Goal: Task Accomplishment & Management: Use online tool/utility

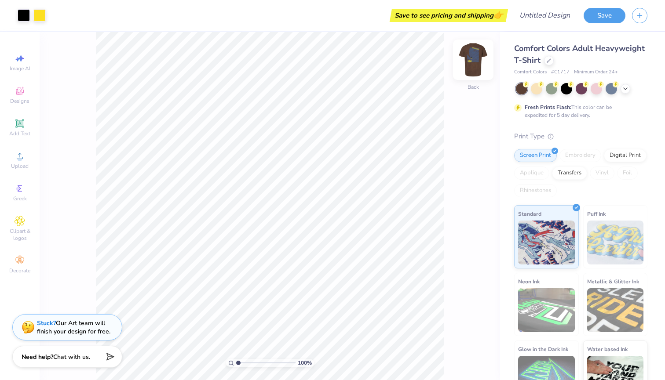
click at [478, 56] on img at bounding box center [472, 59] width 35 height 35
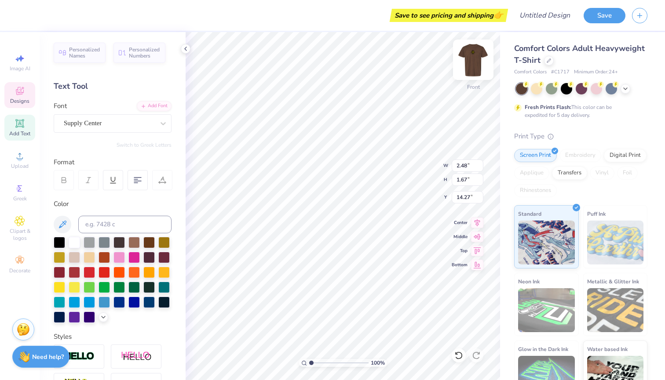
type textarea "DX"
type input "0.90"
type input "1.37"
type input "14.42"
type textarea "T"
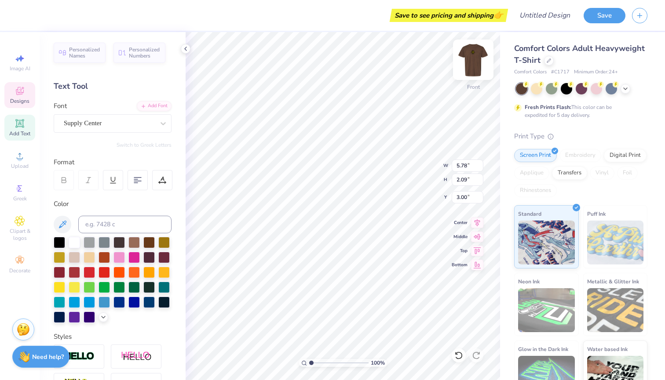
type input "10.24"
type input "13.18"
type input "5.78"
type input "2.09"
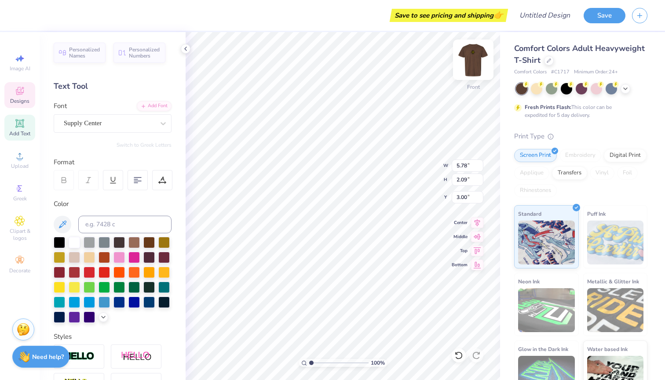
type textarea "FALL RUSH 25"
type input "3.31"
type textarea "FALL RUSH 25"
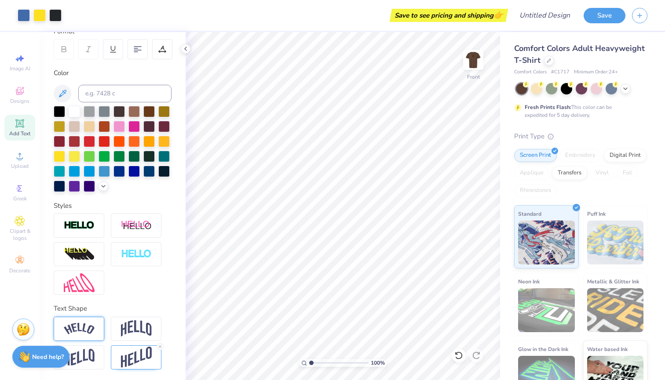
scroll to position [131, 0]
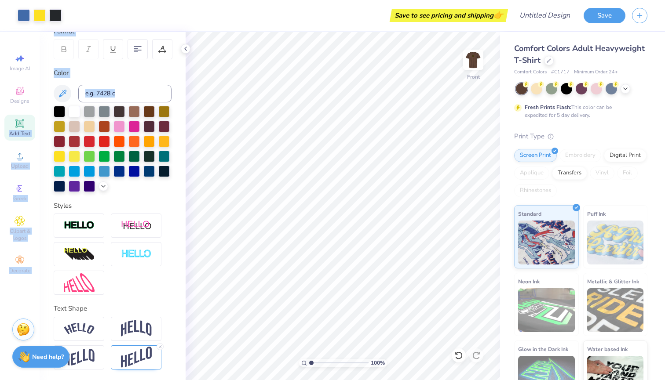
drag, startPoint x: 20, startPoint y: 129, endPoint x: 173, endPoint y: 117, distance: 153.0
click at [173, 117] on div "Art colors Save to see pricing and shipping 👉 Design Title Save Image AI Design…" at bounding box center [332, 190] width 665 height 380
click at [168, 205] on div "Styles" at bounding box center [113, 206] width 118 height 10
click at [337, 135] on div "Art colors Save to see pricing and shipping 👉 Design Title Save Image AI Design…" at bounding box center [332, 190] width 665 height 380
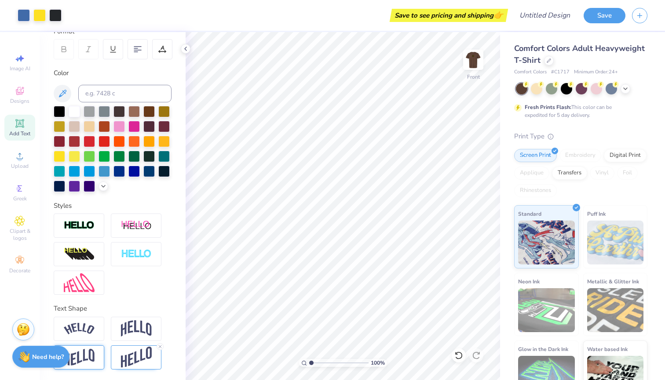
click at [87, 354] on img at bounding box center [79, 357] width 31 height 17
click at [90, 356] on img at bounding box center [79, 357] width 31 height 17
click at [310, 132] on div "Art colors Save to see pricing and shipping 👉 Design Title Save Image AI Design…" at bounding box center [332, 190] width 665 height 380
type input "7.34"
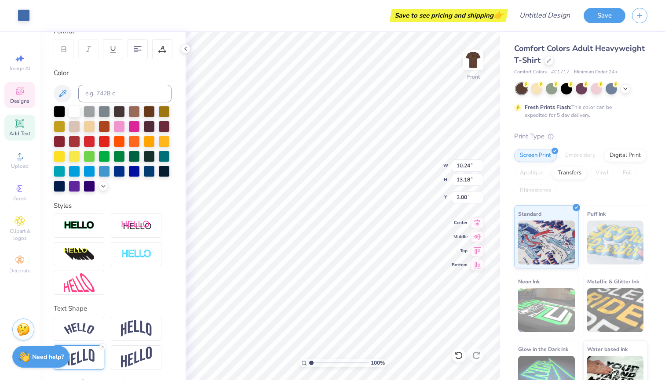
type input "1.47"
type input "3.62"
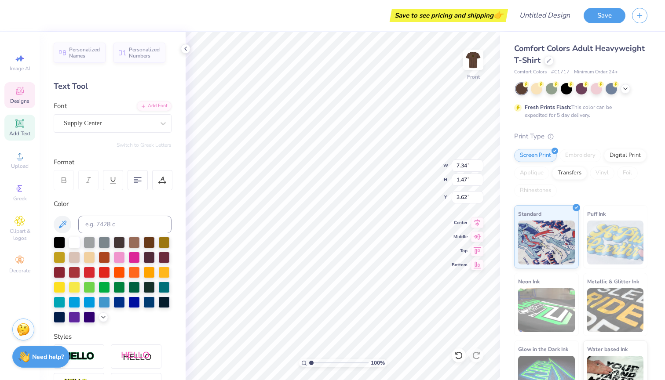
scroll to position [0, 6]
type textarea "FALL RUSH [STREET_ADDRESS] Petrie [PHONE_NUMBER]"
click at [133, 122] on div "Supply Center" at bounding box center [109, 123] width 92 height 14
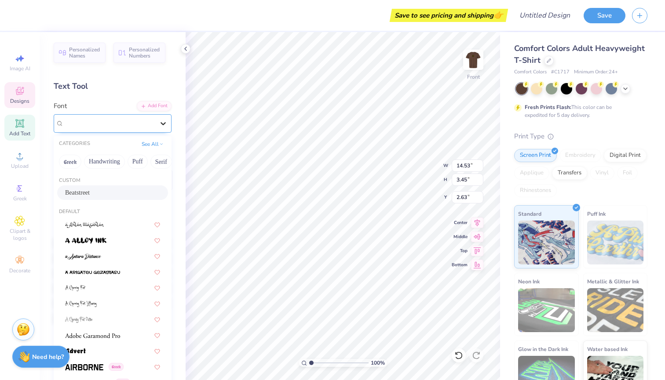
click at [160, 124] on icon at bounding box center [163, 123] width 9 height 9
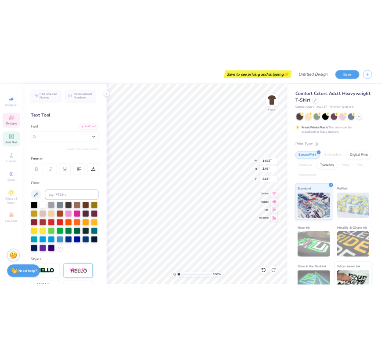
scroll to position [0, 0]
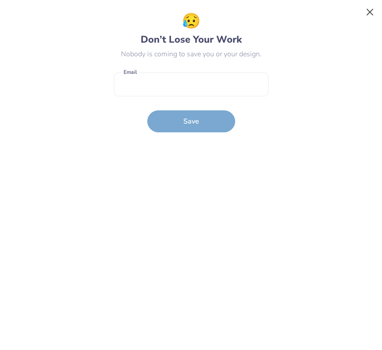
click at [367, 12] on button "Close" at bounding box center [370, 12] width 17 height 17
